Goal: Information Seeking & Learning: Check status

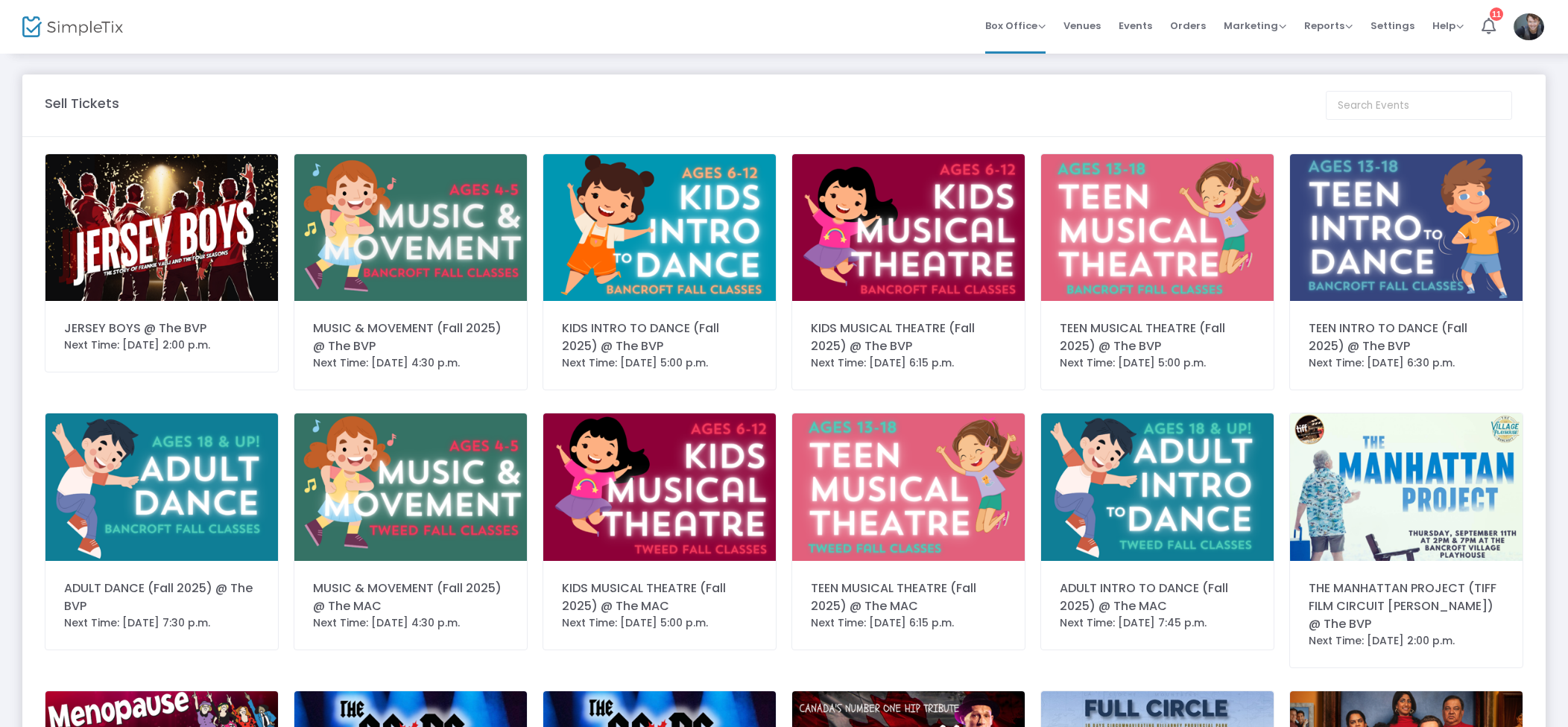
drag, startPoint x: 1202, startPoint y: 30, endPoint x: 1086, endPoint y: 71, distance: 123.0
click at [1202, 30] on span "Orders" at bounding box center [1189, 25] width 36 height 38
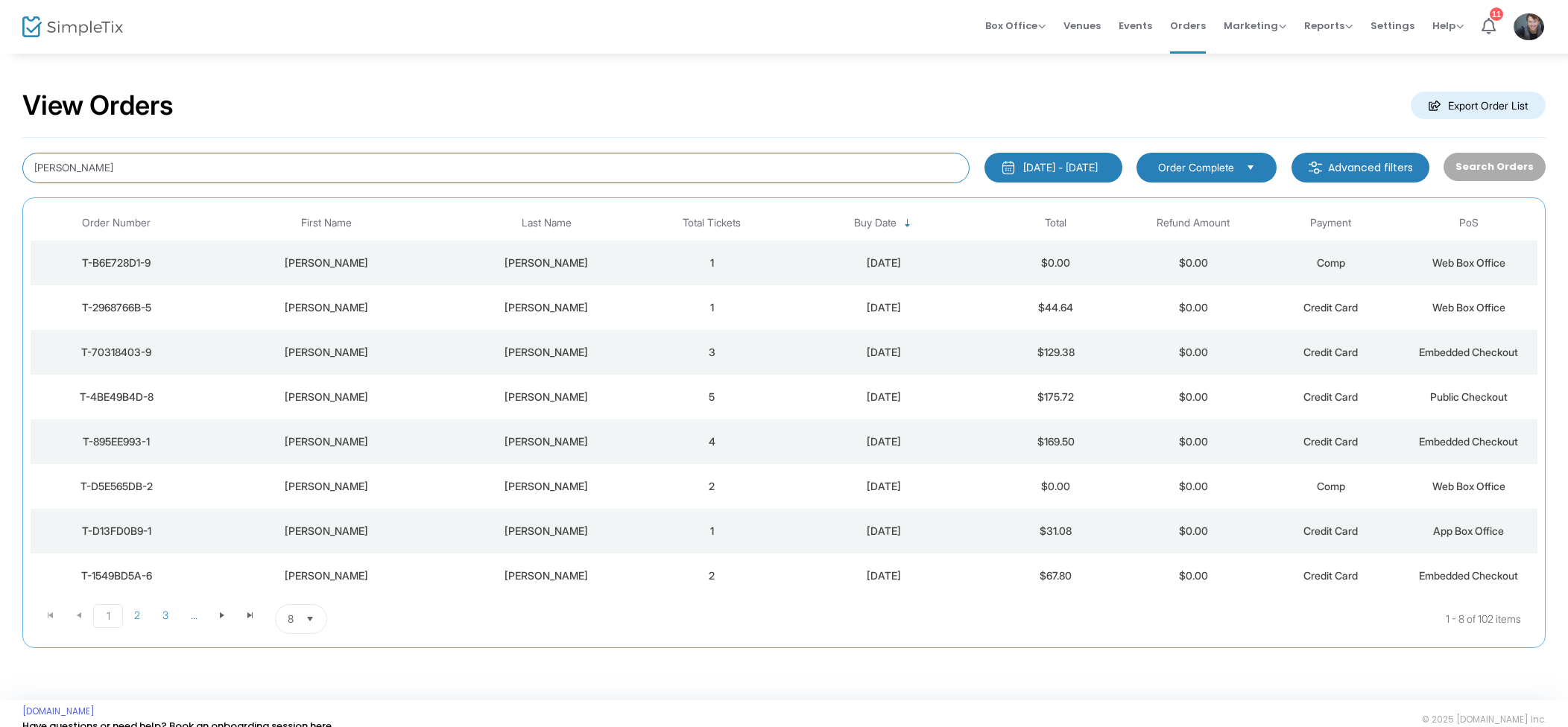
click at [139, 169] on input "amanda" at bounding box center [496, 168] width 947 height 30
drag, startPoint x: 139, startPoint y: 169, endPoint x: 344, endPoint y: 108, distance: 213.9
click at [139, 169] on input "amanda" at bounding box center [496, 168] width 947 height 30
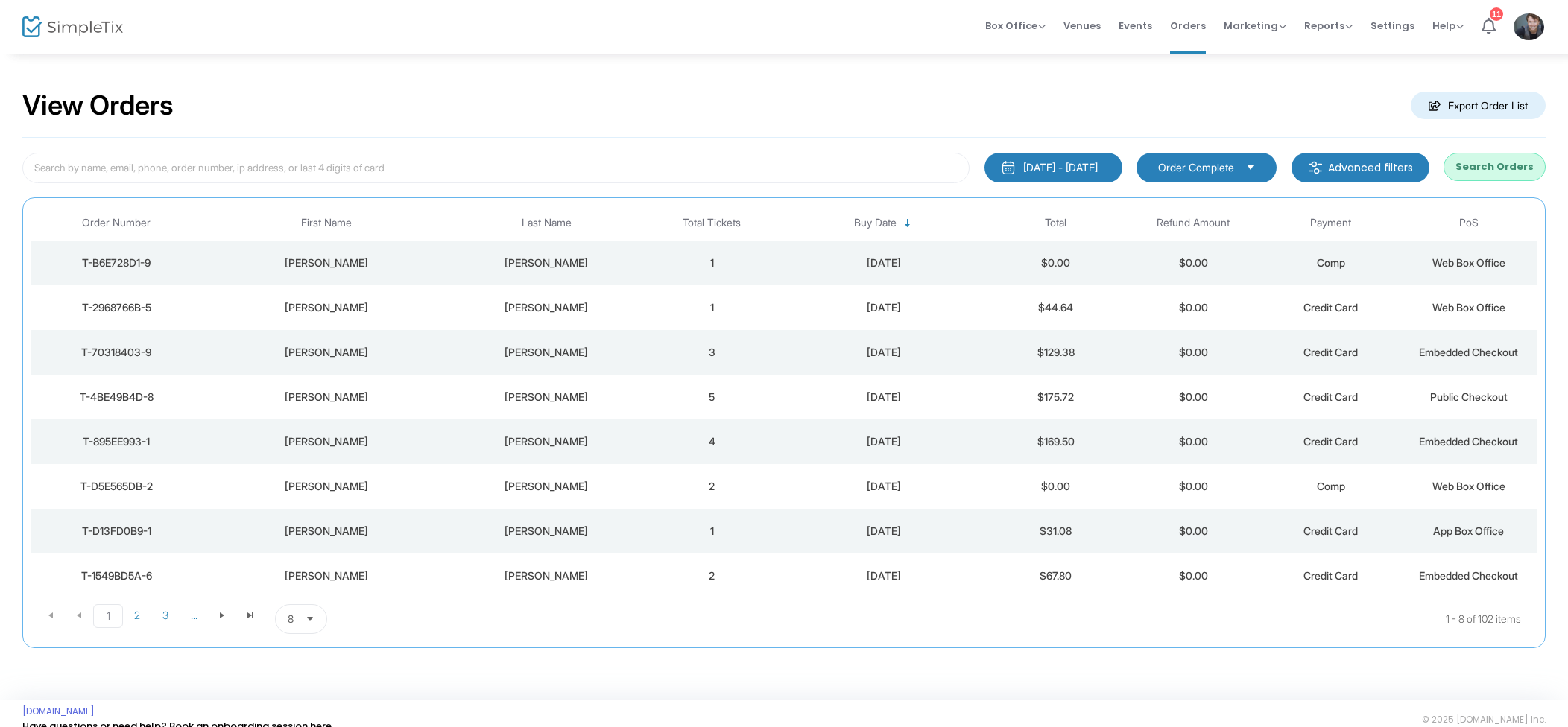
drag, startPoint x: 383, startPoint y: 84, endPoint x: 315, endPoint y: 85, distance: 68.0
click at [382, 84] on div "View Orders Export Order List" at bounding box center [784, 106] width 1523 height 64
click at [684, 271] on td "2" at bounding box center [712, 263] width 138 height 45
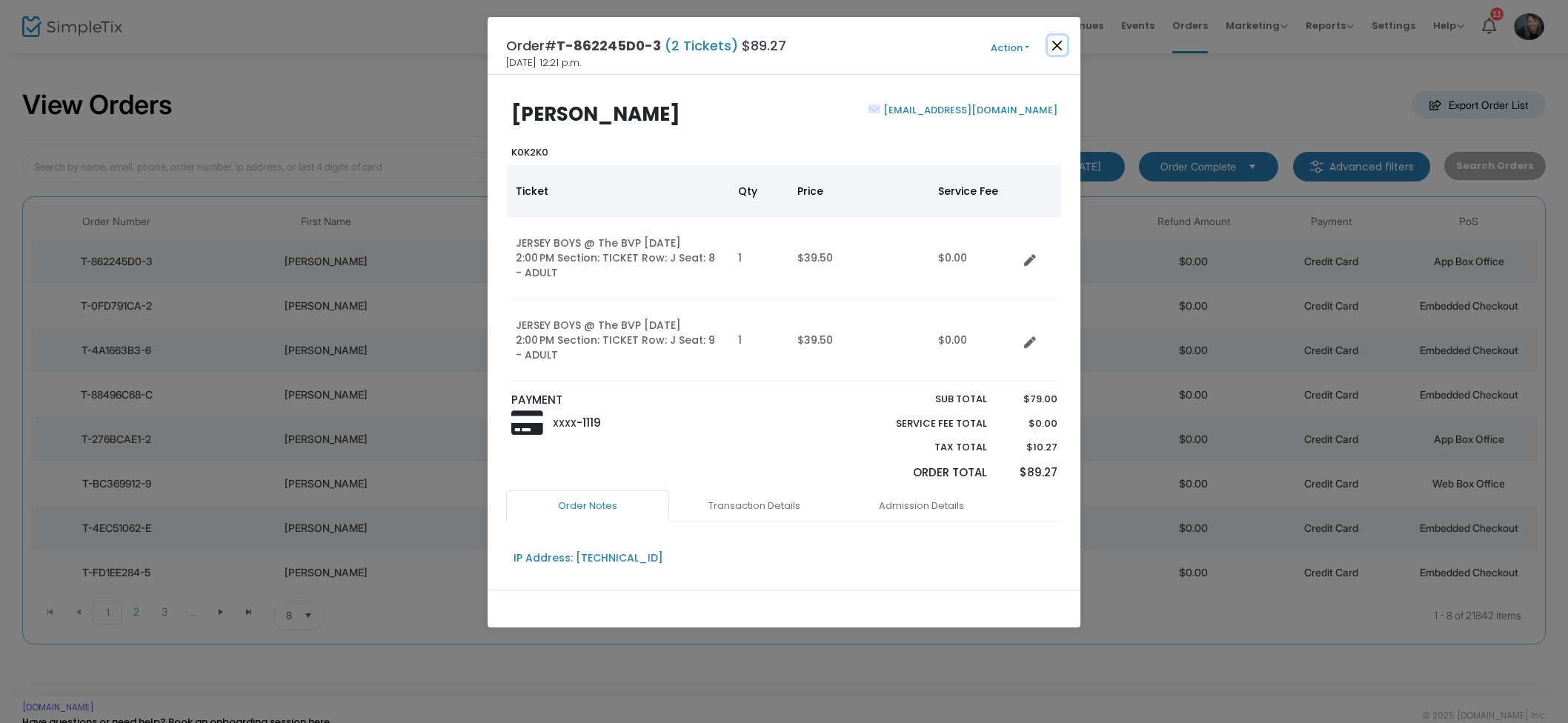
click at [1063, 44] on button "Close" at bounding box center [1058, 45] width 20 height 20
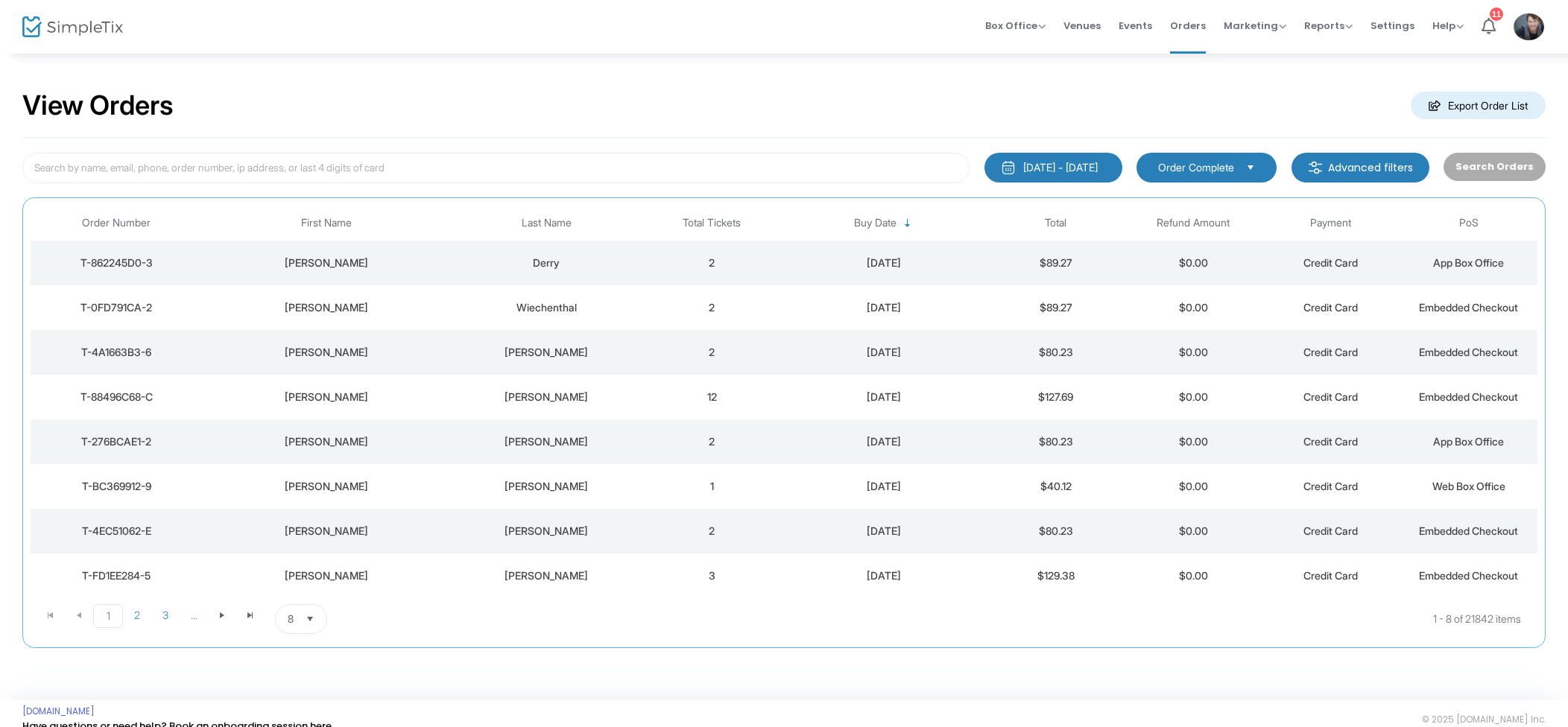
drag, startPoint x: 699, startPoint y: 323, endPoint x: 746, endPoint y: 312, distance: 48.3
click at [699, 323] on td "2" at bounding box center [712, 307] width 138 height 45
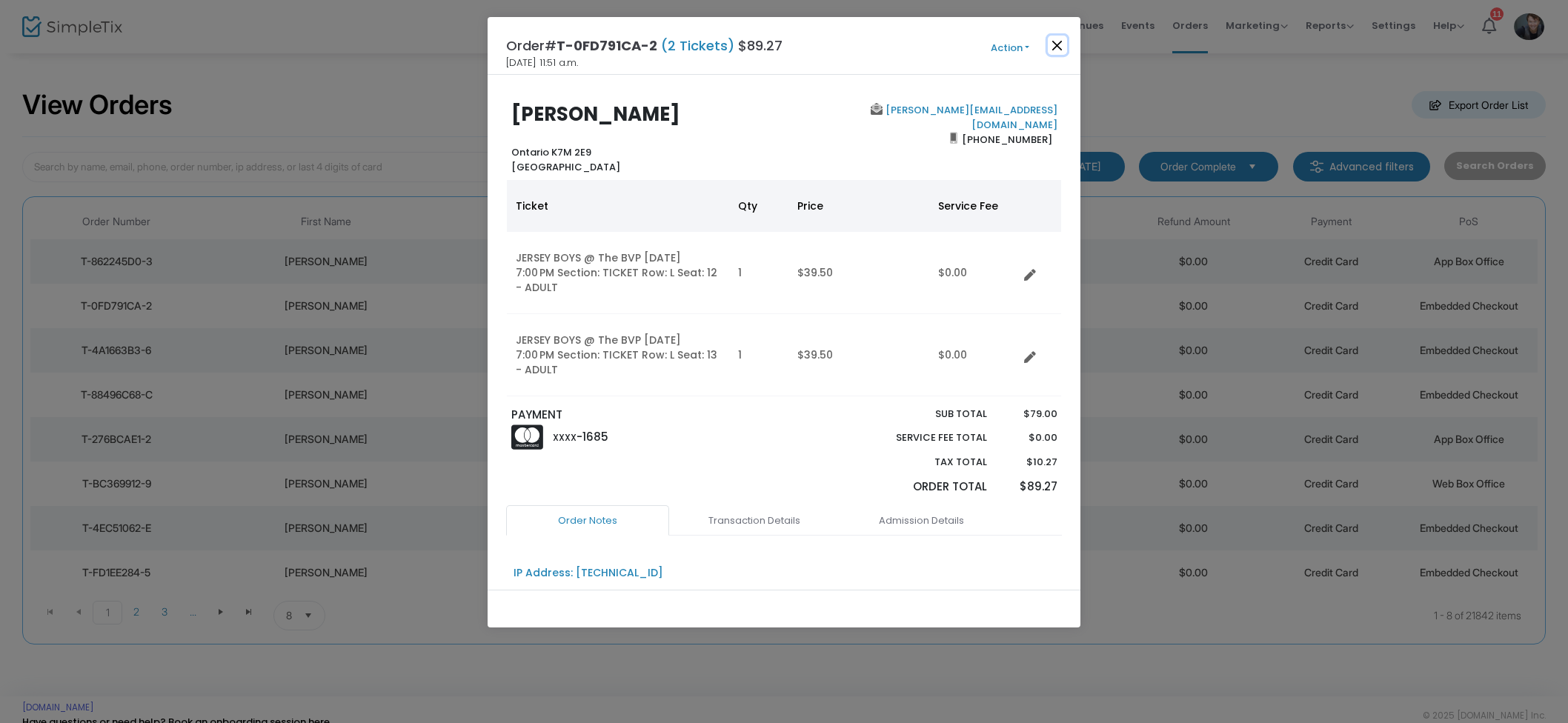
click at [1057, 43] on button "Close" at bounding box center [1058, 45] width 20 height 20
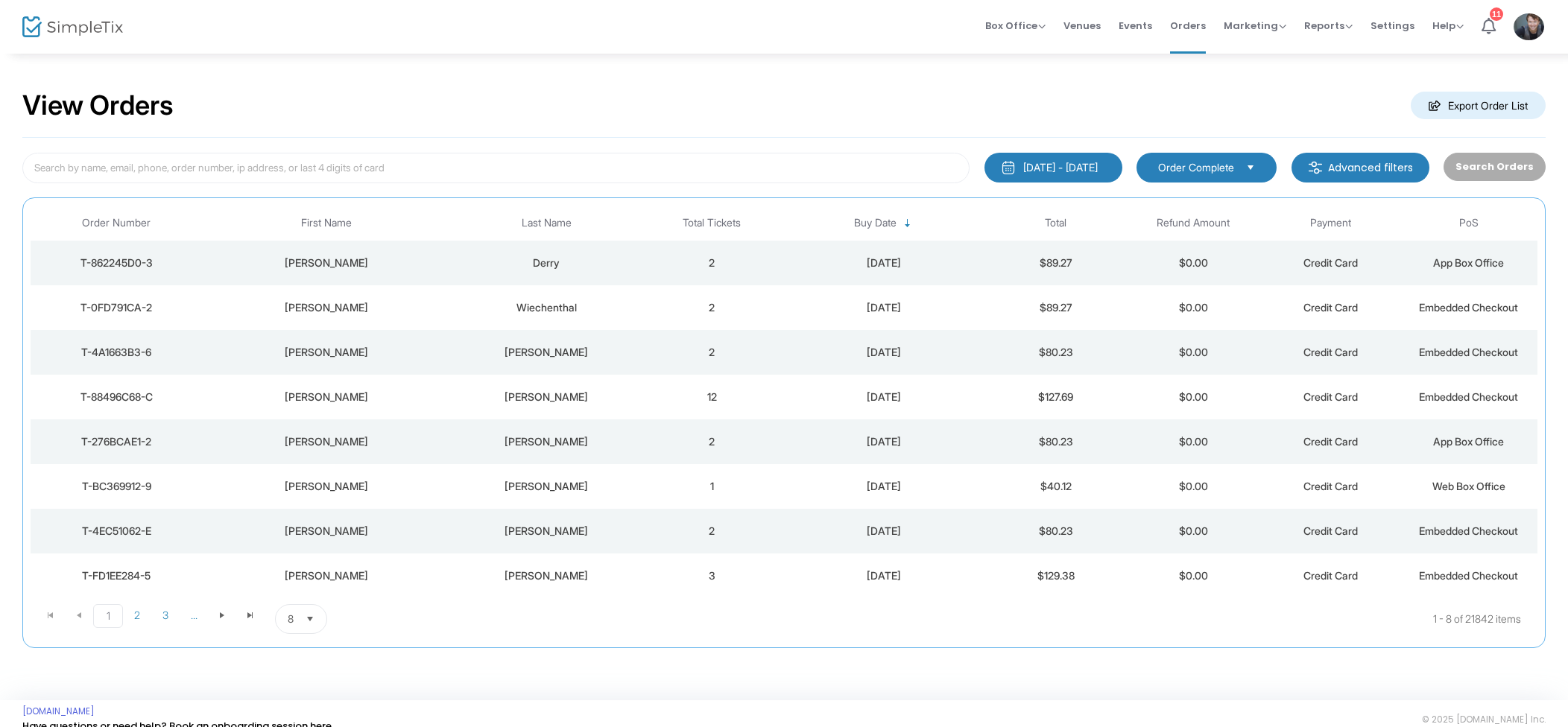
click at [1137, 25] on span "Events" at bounding box center [1135, 25] width 33 height 38
